Goal: Navigation & Orientation: Find specific page/section

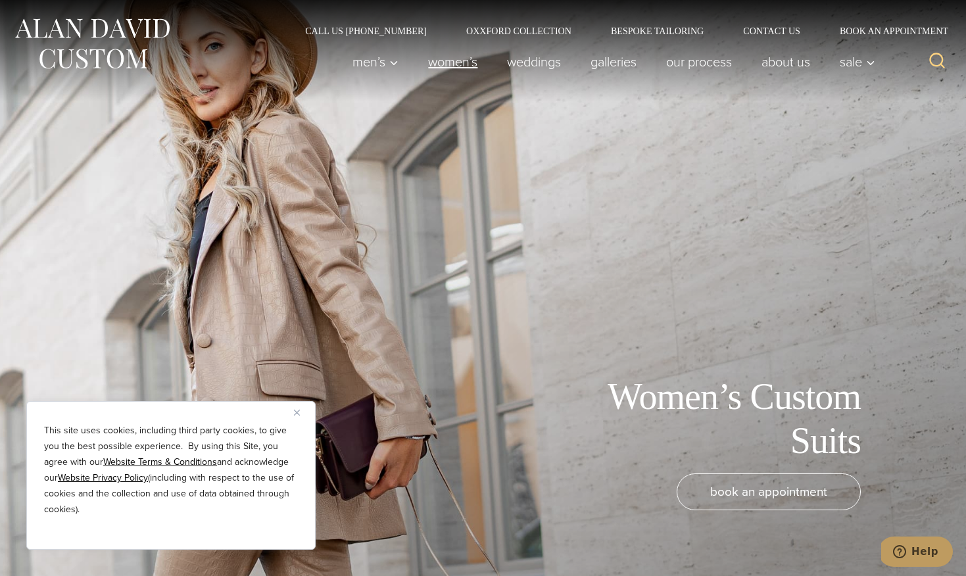
click at [443, 62] on link "Women’s" at bounding box center [453, 62] width 79 height 26
click at [297, 410] on img "Close" at bounding box center [297, 413] width 6 height 6
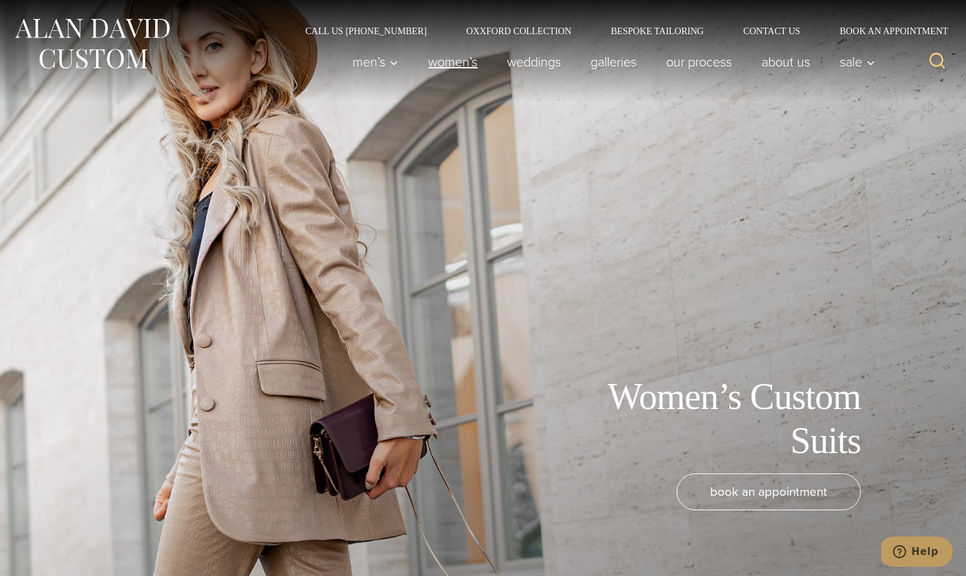
click at [454, 62] on link "Women’s" at bounding box center [453, 62] width 79 height 26
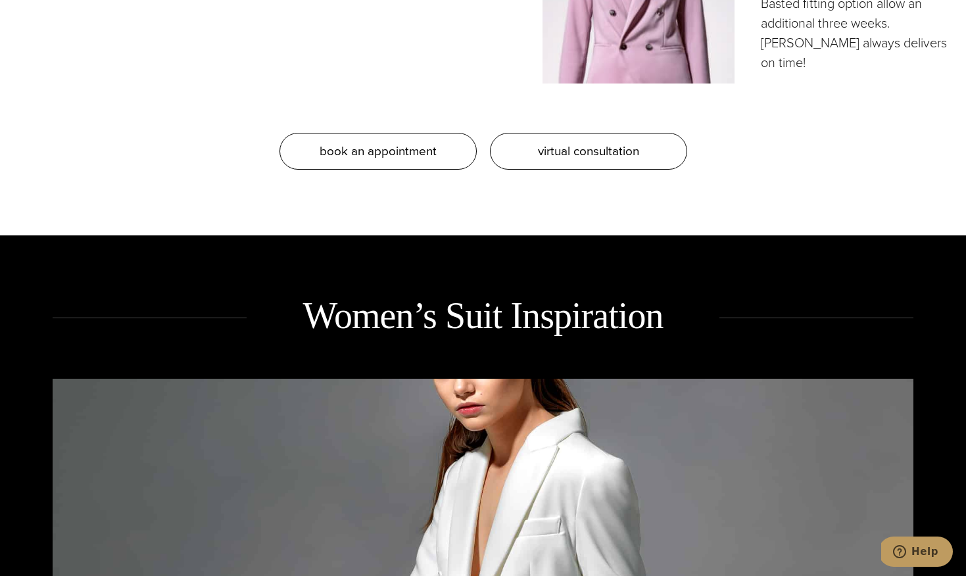
scroll to position [1176, 0]
